Goal: Task Accomplishment & Management: Manage account settings

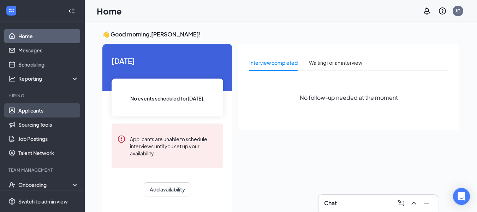
click at [31, 109] on link "Applicants" at bounding box center [48, 110] width 60 height 14
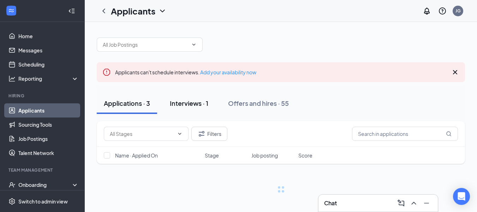
click at [198, 100] on div "Interviews · 1" at bounding box center [189, 103] width 38 height 9
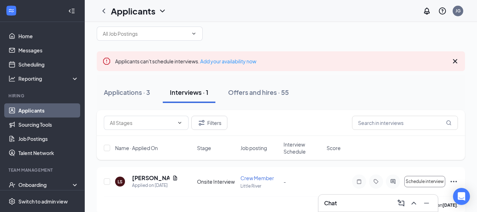
scroll to position [21, 0]
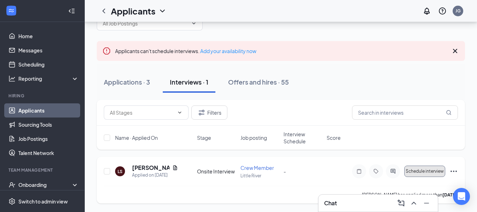
click at [422, 169] on span "Schedule interview" at bounding box center [425, 170] width 38 height 5
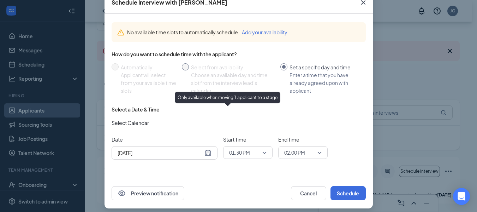
scroll to position [49, 0]
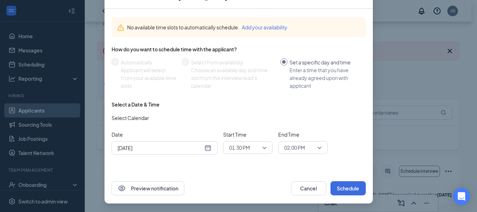
click at [201, 147] on div "[DATE]" at bounding box center [165, 148] width 94 height 8
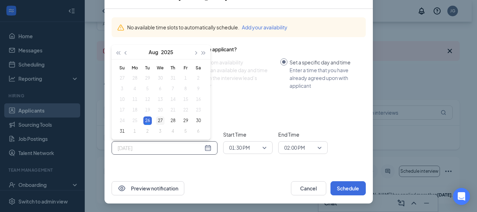
type input "[DATE]"
click at [158, 118] on div "27" at bounding box center [160, 120] width 8 height 8
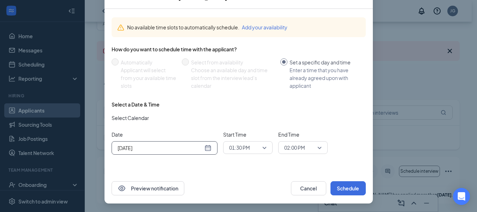
click at [263, 147] on span "01:30 PM" at bounding box center [247, 147] width 37 height 11
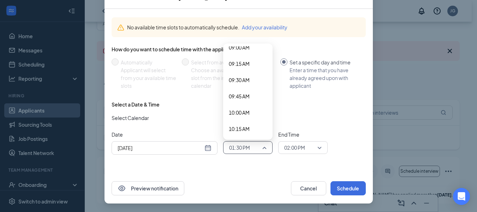
scroll to position [557, 0]
click at [246, 83] on span "09:00 AM" at bounding box center [239, 83] width 21 height 8
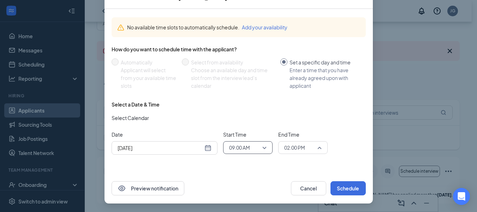
click at [300, 143] on span "02:00 PM" at bounding box center [294, 147] width 21 height 11
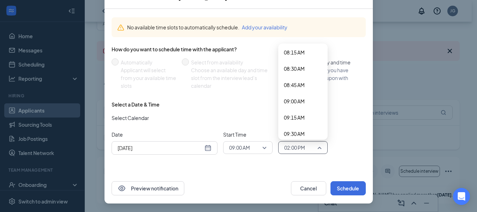
scroll to position [554, 0]
click at [296, 98] on span "09:15 AM" at bounding box center [294, 102] width 21 height 8
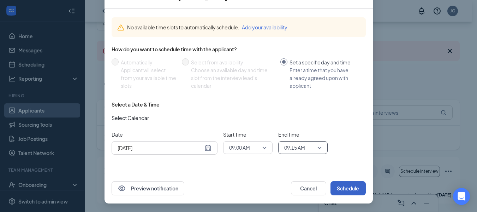
click at [346, 188] on button "Schedule" at bounding box center [348, 188] width 35 height 14
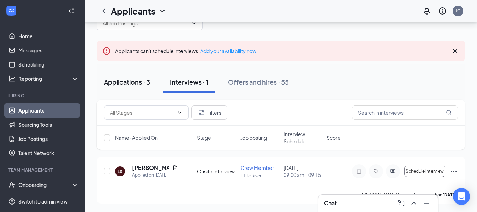
click at [131, 78] on div "Applications · 3" at bounding box center [127, 81] width 46 height 9
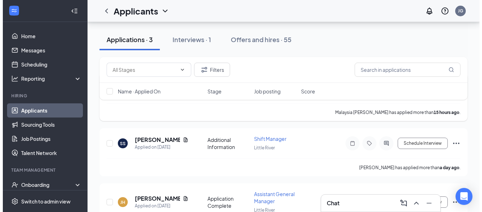
scroll to position [97, 0]
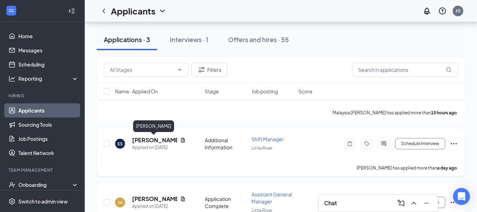
click at [141, 140] on h5 "[PERSON_NAME]" at bounding box center [154, 140] width 45 height 8
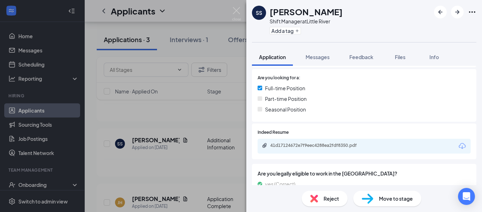
scroll to position [202, 0]
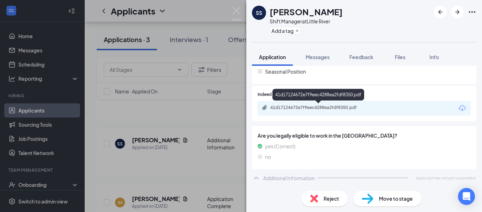
click at [308, 107] on div "41d17124672e7f9eec4288ea2fdf8350.pdf" at bounding box center [319, 108] width 99 height 6
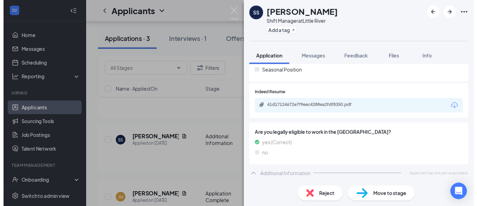
scroll to position [199, 0]
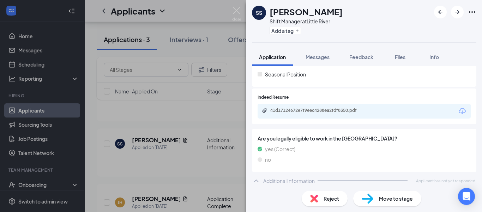
click at [203, 132] on div "SS [PERSON_NAME] Shift Manager at [GEOGRAPHIC_DATA] Add a tag Application Messa…" at bounding box center [241, 106] width 482 height 212
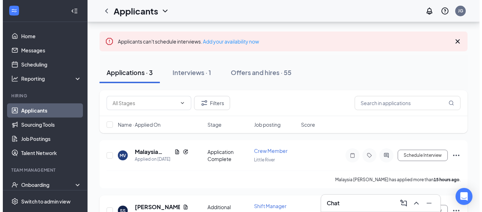
scroll to position [27, 0]
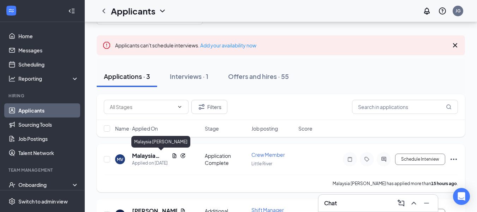
click at [137, 155] on h5 "Malaysia [PERSON_NAME]" at bounding box center [150, 155] width 37 height 8
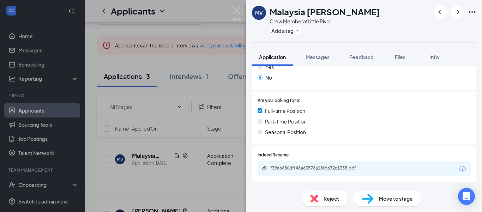
scroll to position [147, 0]
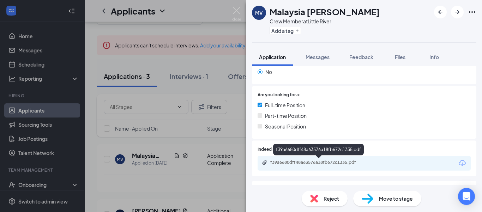
click at [303, 163] on div "f39a6680dff48a63576a18fb672c1335.pdf" at bounding box center [319, 162] width 99 height 6
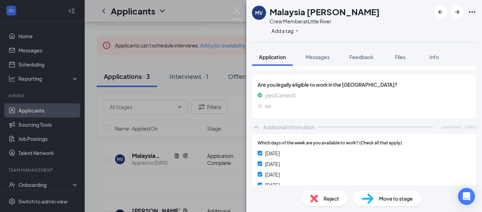
scroll to position [253, 0]
click at [336, 107] on div "no" at bounding box center [364, 105] width 213 height 8
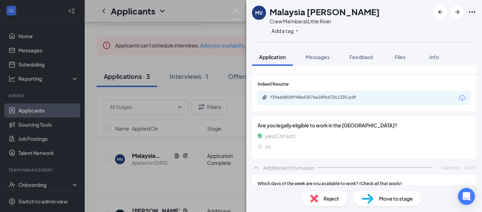
scroll to position [212, 0]
click at [332, 123] on span "Are you legally eligible to work in the [GEOGRAPHIC_DATA]?" at bounding box center [364, 125] width 213 height 8
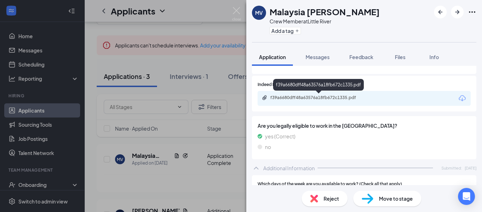
click at [340, 94] on div "f39a6680dff48a63576a18fb672c1335.pdf" at bounding box center [364, 98] width 213 height 15
click at [352, 102] on div "f39a6680dff48a63576a18fb672c1335.pdf" at bounding box center [364, 98] width 213 height 15
click at [349, 100] on div "f39a6680dff48a63576a18fb672c1335.pdf" at bounding box center [319, 98] width 99 height 6
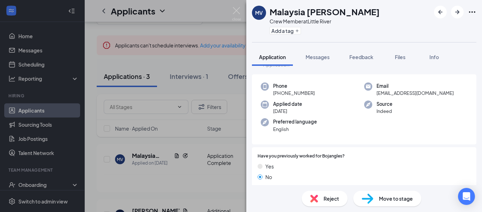
scroll to position [0, 0]
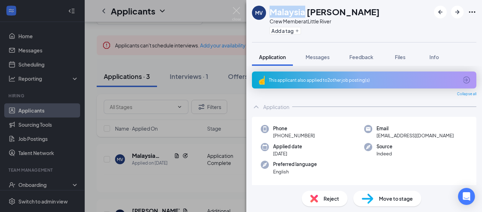
drag, startPoint x: 270, startPoint y: 12, endPoint x: 287, endPoint y: 12, distance: 17.0
click at [305, 10] on h1 "Malaysia [PERSON_NAME]" at bounding box center [325, 12] width 110 height 12
copy h1 "[GEOGRAPHIC_DATA]"
click at [323, 57] on span "Messages" at bounding box center [318, 57] width 24 height 6
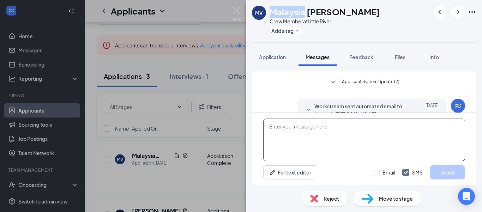
scroll to position [199, 0]
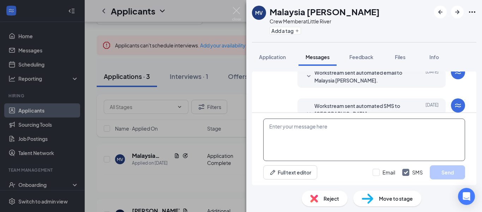
click at [310, 136] on textarea at bounding box center [364, 139] width 202 height 42
paste textarea "[GEOGRAPHIC_DATA]"
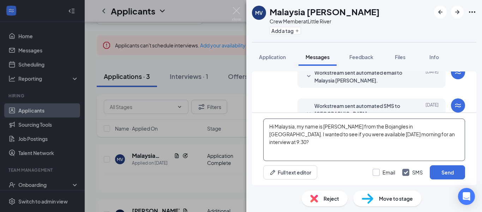
type textarea "Hi Malaysia, my name is [PERSON_NAME] from the Bojangles in [GEOGRAPHIC_DATA]. …"
click at [377, 171] on input "Email" at bounding box center [384, 171] width 23 height 7
checkbox input "true"
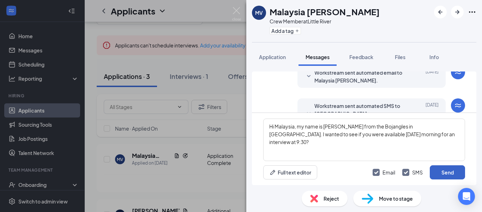
click at [454, 173] on button "Send" at bounding box center [447, 172] width 35 height 14
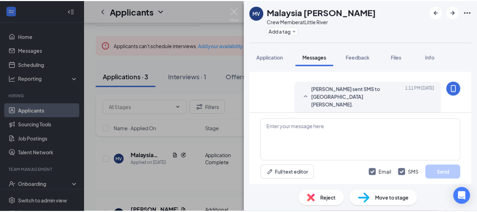
scroll to position [321, 0]
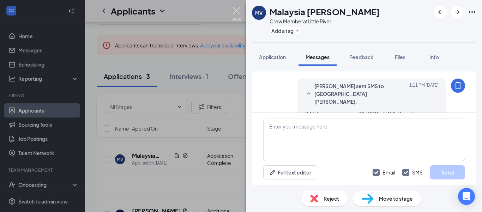
click at [238, 9] on img at bounding box center [236, 14] width 9 height 14
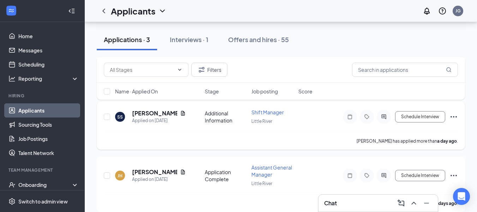
scroll to position [133, 0]
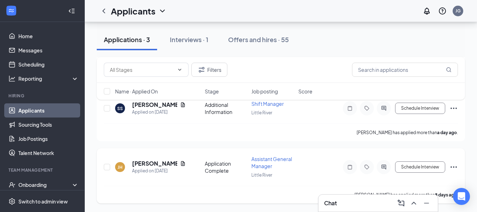
click at [459, 166] on div "[PERSON_NAME] Applied on [DATE] Application Complete Assistant General Manager …" at bounding box center [281, 175] width 368 height 55
click at [456, 166] on icon "Ellipses" at bounding box center [454, 166] width 6 height 1
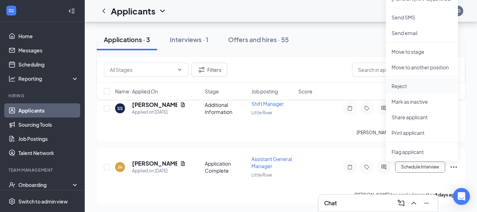
click at [407, 86] on p "Reject" at bounding box center [422, 85] width 61 height 7
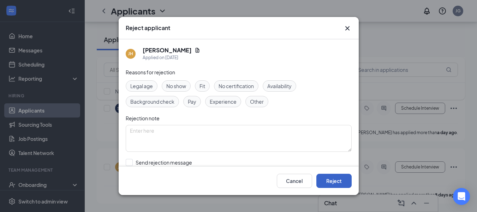
click at [338, 180] on button "Reject" at bounding box center [333, 180] width 35 height 14
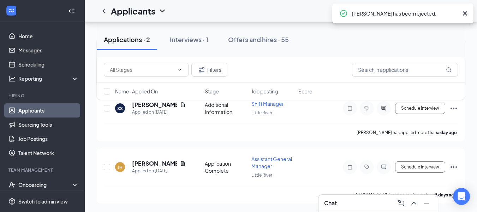
scroll to position [71, 0]
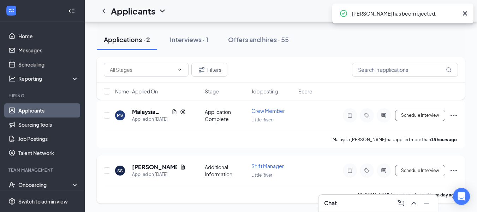
click at [454, 171] on icon "Ellipses" at bounding box center [454, 170] width 6 height 1
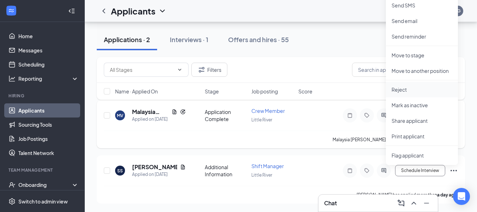
click at [398, 88] on p "Reject" at bounding box center [422, 89] width 61 height 7
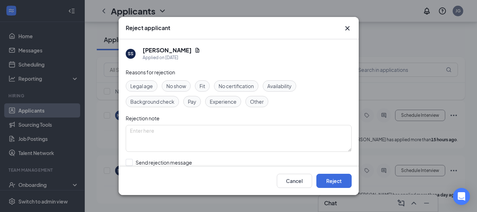
click at [226, 102] on span "Experience" at bounding box center [223, 101] width 27 height 8
click at [329, 179] on button "Reject" at bounding box center [333, 180] width 35 height 14
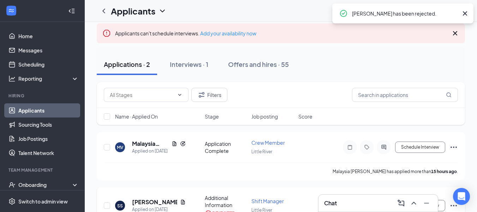
scroll to position [0, 0]
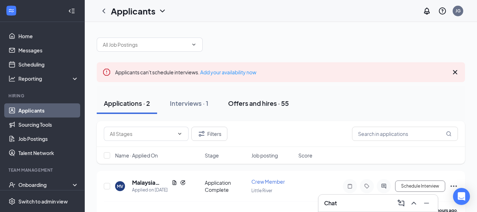
click at [264, 104] on div "Offers and hires · 55" at bounding box center [258, 103] width 61 height 9
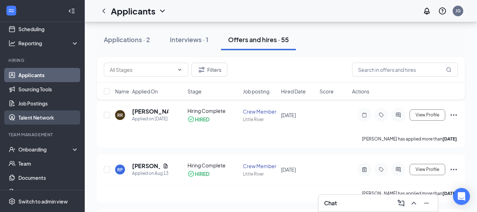
scroll to position [71, 0]
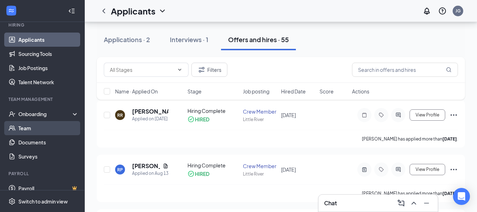
click at [40, 128] on link "Team" at bounding box center [48, 128] width 60 height 14
